Goal: Task Accomplishment & Management: Manage account settings

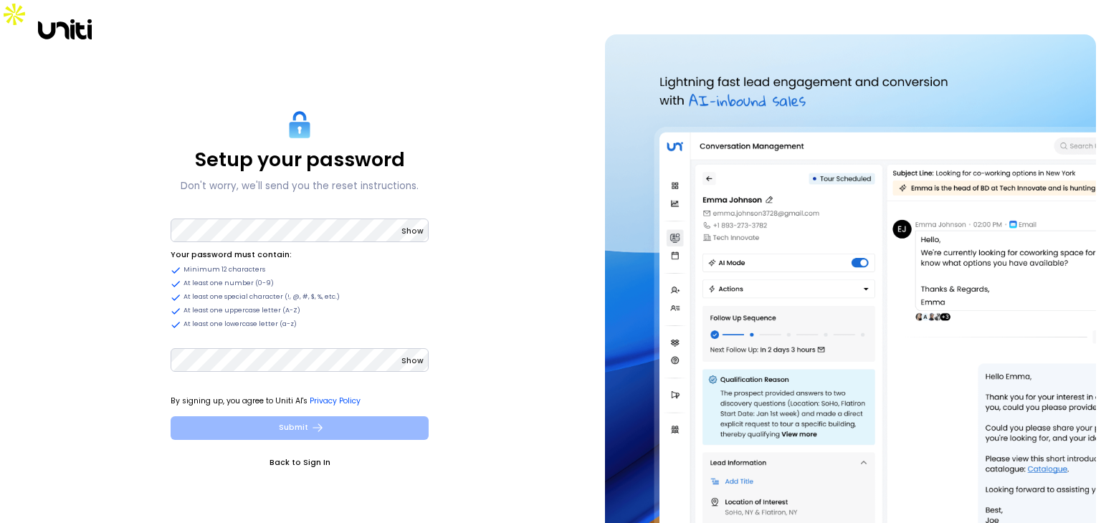
click at [311, 421] on icon "submit" at bounding box center [317, 427] width 13 height 13
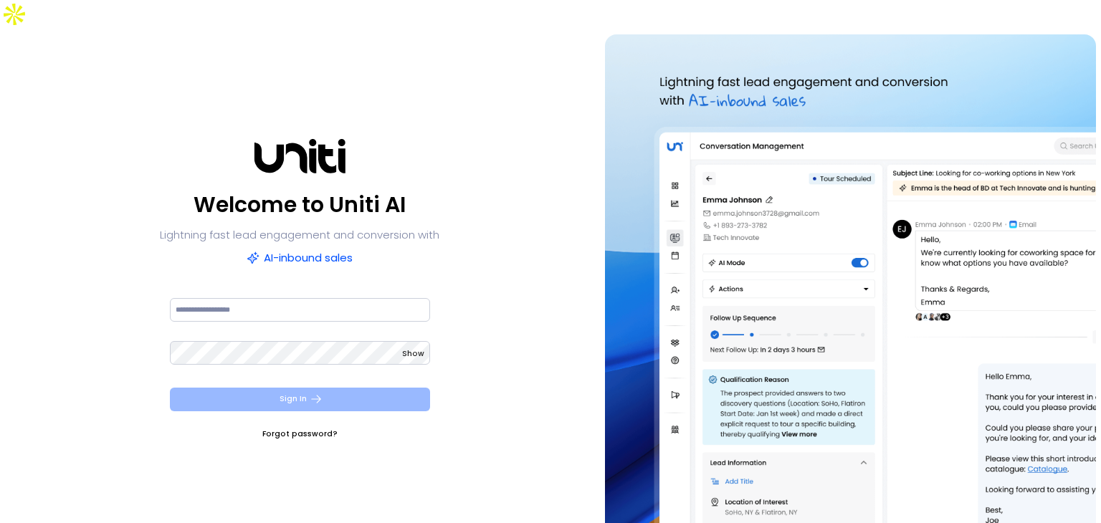
click at [357, 388] on button "Sign In" at bounding box center [300, 400] width 260 height 24
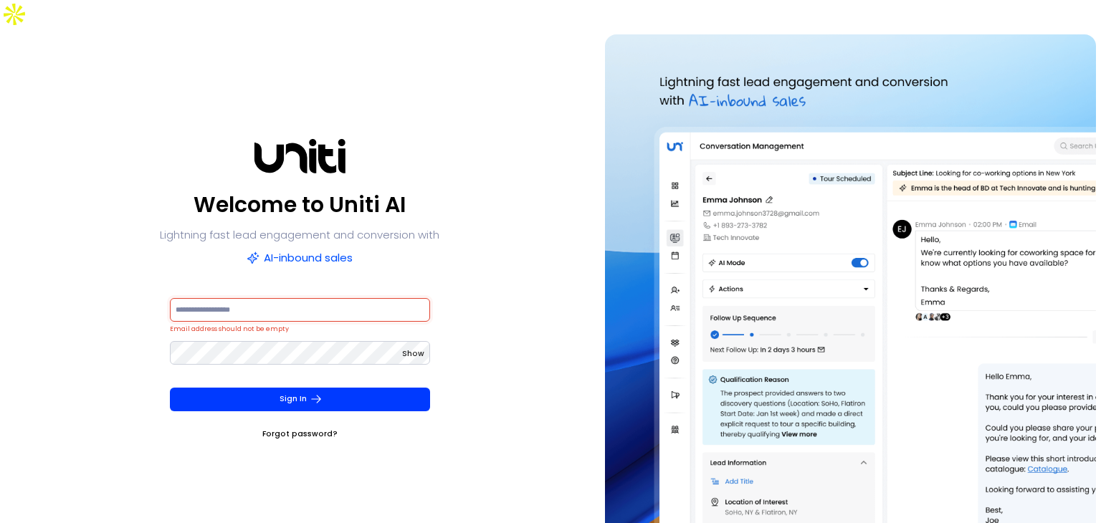
click at [373, 298] on input at bounding box center [300, 310] width 260 height 24
click at [378, 298] on input at bounding box center [300, 310] width 260 height 24
paste input "**********"
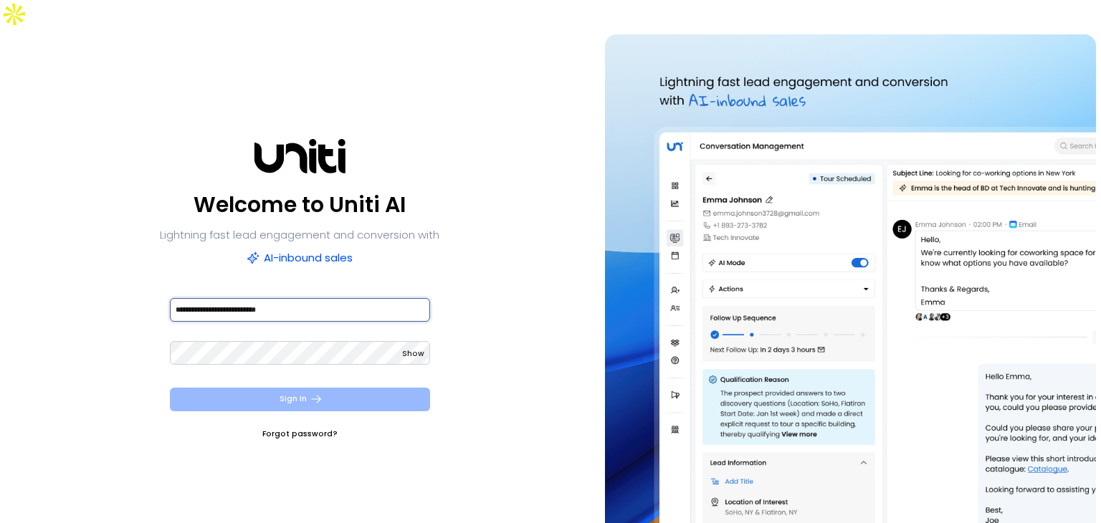
type input "**********"
click at [367, 388] on button "Sign In" at bounding box center [300, 400] width 260 height 24
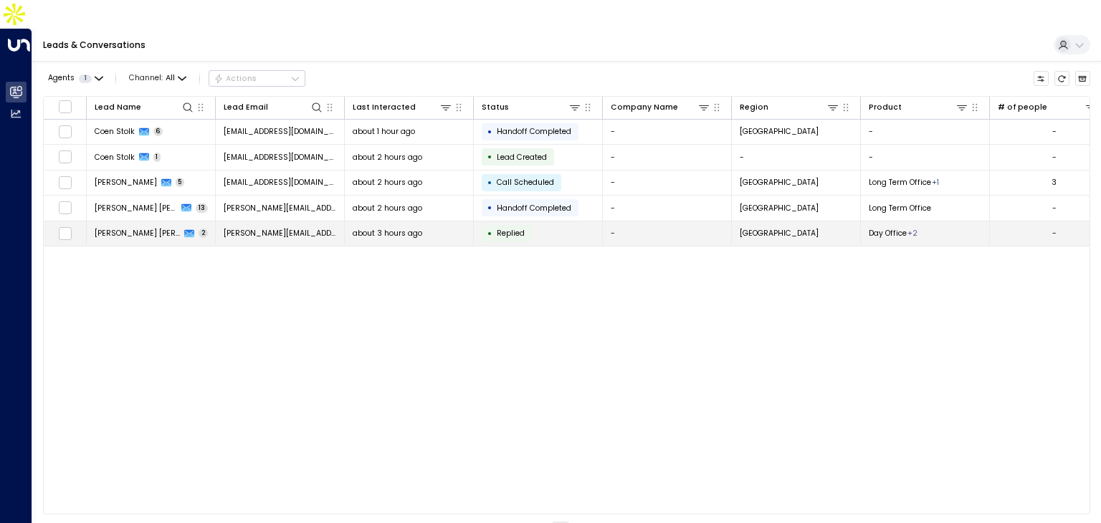
click at [192, 229] on icon at bounding box center [189, 234] width 10 height 10
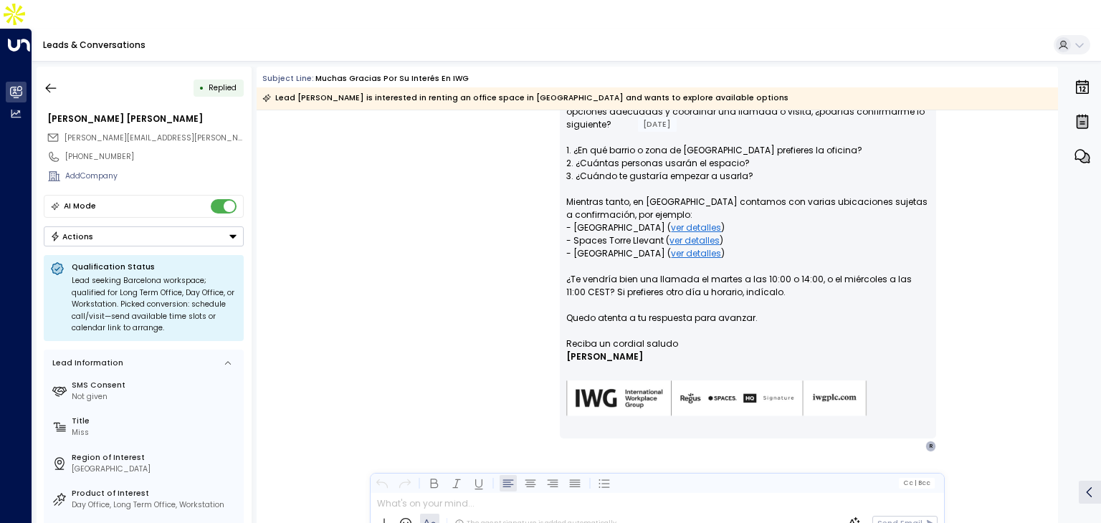
scroll to position [328, 0]
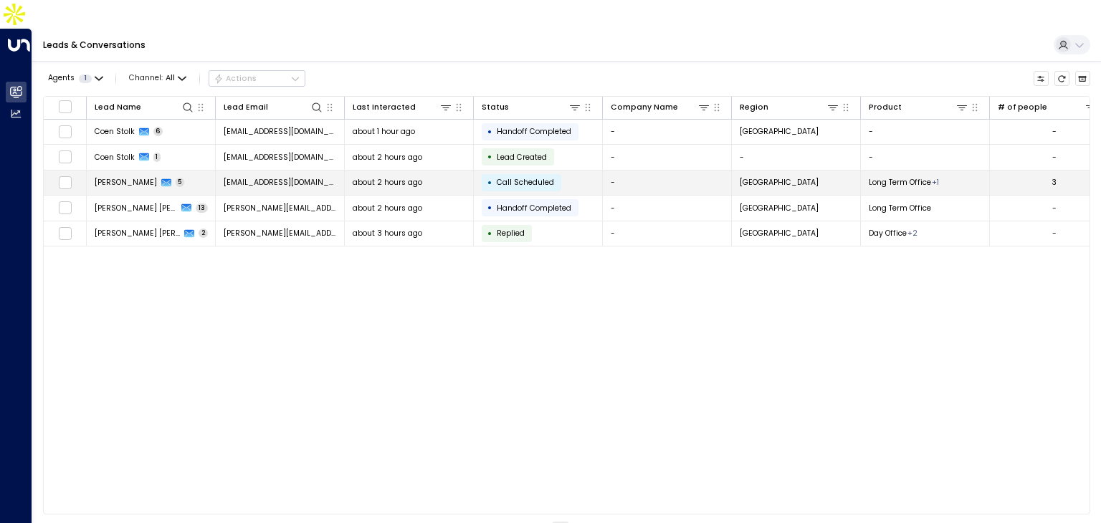
click at [135, 177] on span "[PERSON_NAME]" at bounding box center [126, 182] width 62 height 11
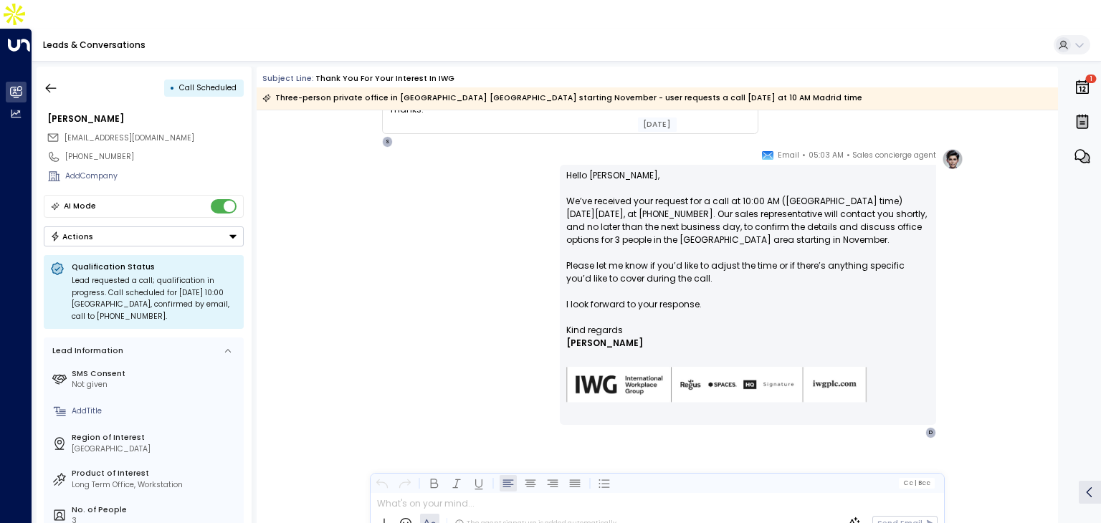
scroll to position [889, 0]
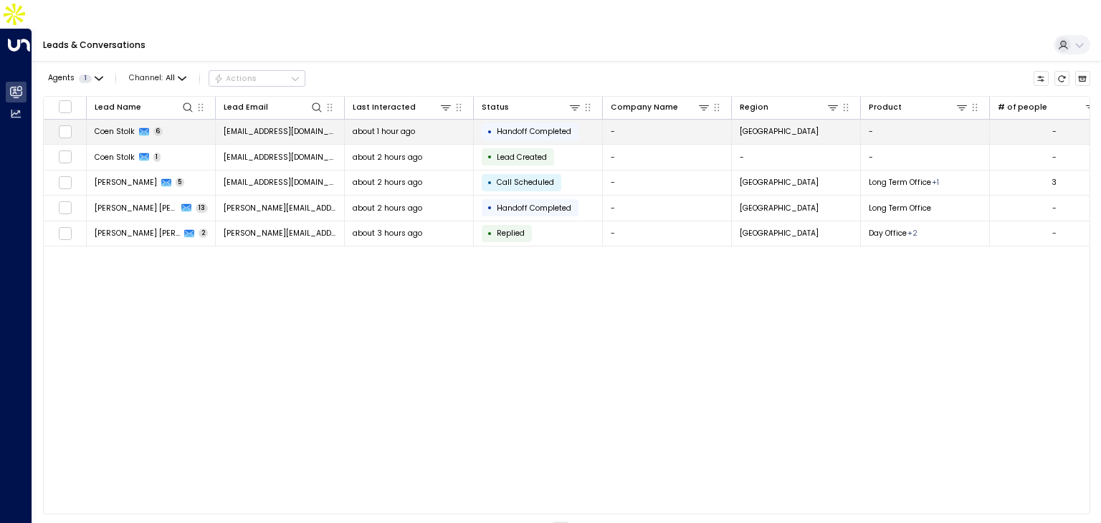
click at [129, 126] on span "Coen Stolk" at bounding box center [115, 131] width 40 height 11
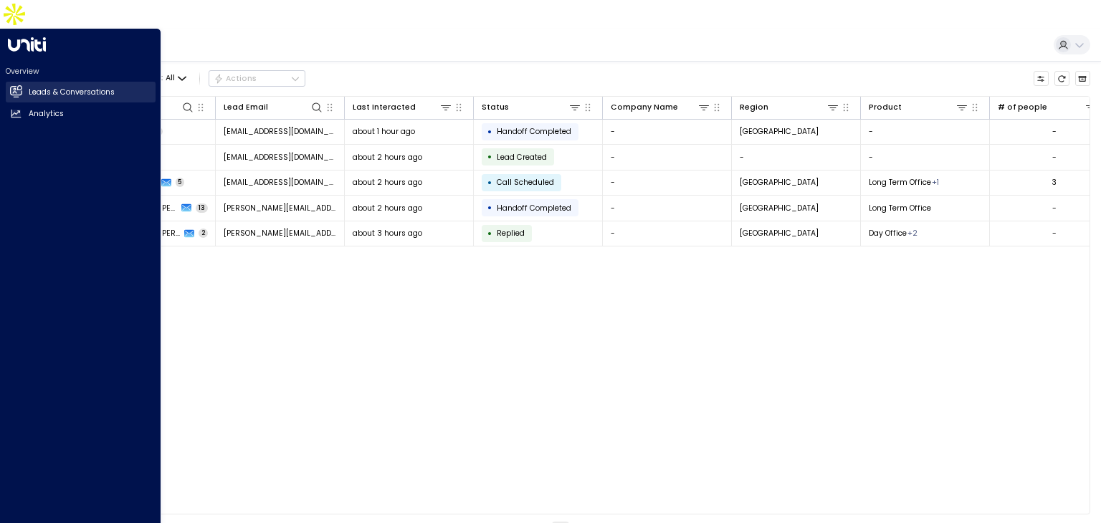
click at [36, 87] on h2 "Leads & Conversations" at bounding box center [72, 92] width 86 height 11
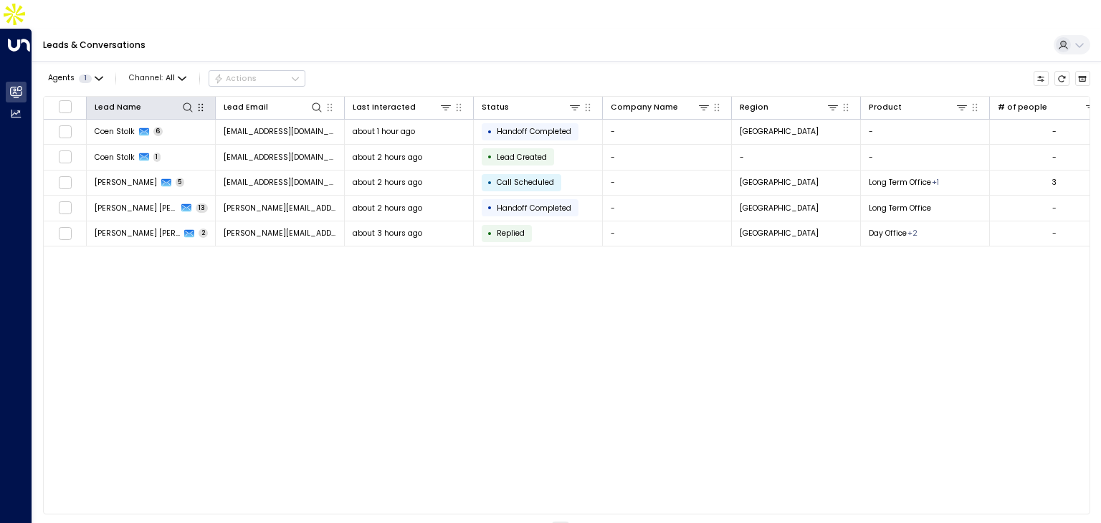
click at [202, 102] on icon "button" at bounding box center [200, 107] width 11 height 11
click at [105, 71] on button "Agents 1" at bounding box center [75, 78] width 64 height 15
click at [105, 45] on div at bounding box center [550, 261] width 1101 height 523
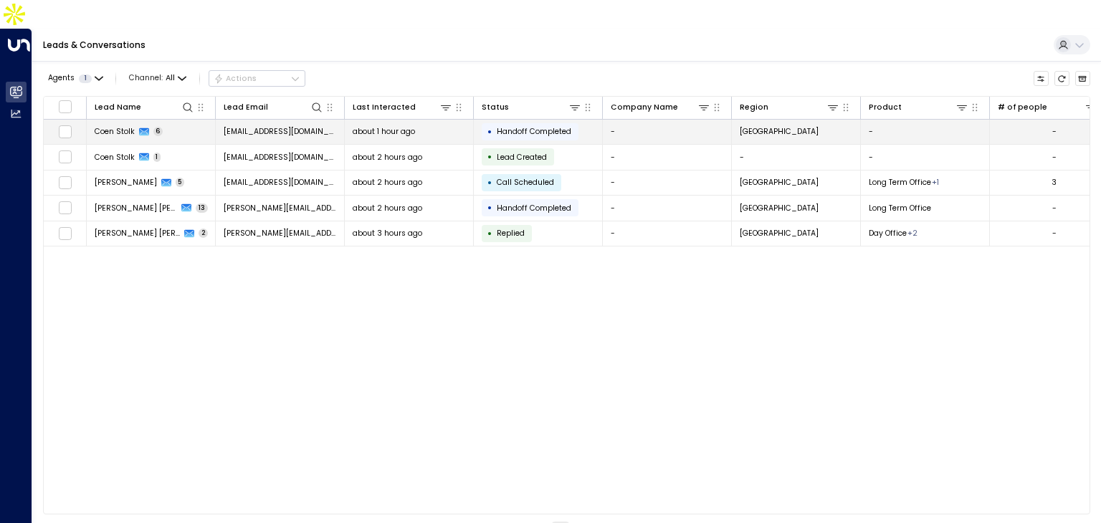
click at [139, 127] on icon at bounding box center [144, 132] width 10 height 10
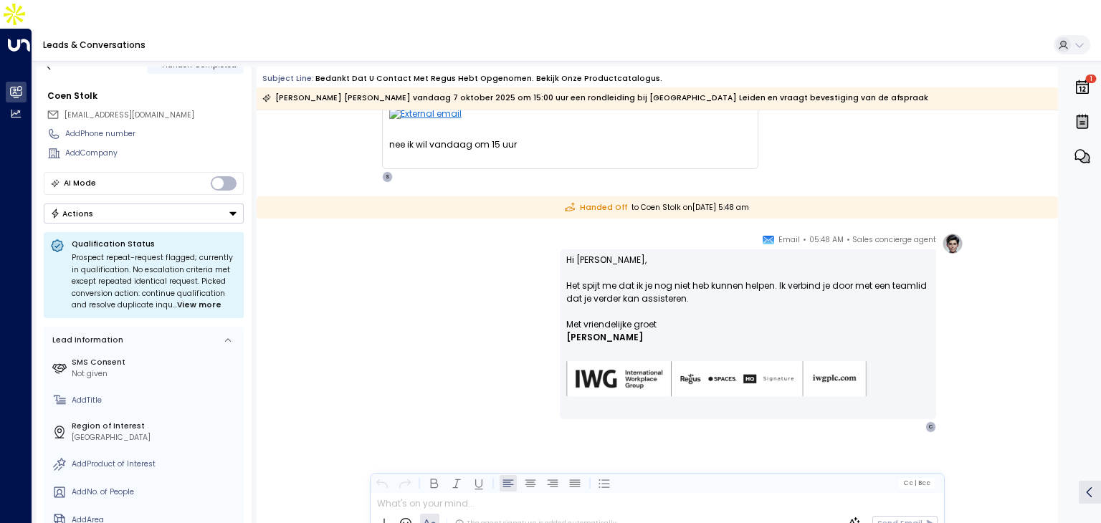
scroll to position [23, 0]
